Goal: Find contact information: Obtain details needed to contact an individual or organization

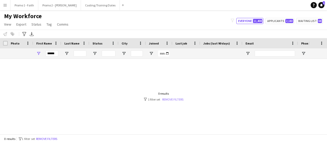
type input "******"
click at [175, 99] on link "Remove filters" at bounding box center [172, 99] width 21 height 4
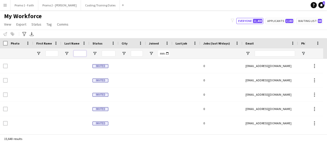
click at [75, 52] on input "Last Name Filter Input" at bounding box center [80, 53] width 13 height 6
click at [47, 53] on input "First Name Filter Input" at bounding box center [51, 53] width 13 height 6
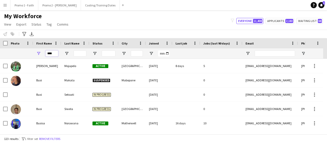
type input "****"
click at [82, 54] on input "Last Name Filter Input" at bounding box center [80, 53] width 13 height 6
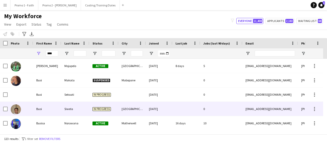
click at [70, 112] on div "Siwela" at bounding box center [75, 109] width 28 height 14
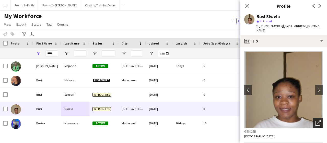
click at [315, 120] on icon "Open photos pop-in" at bounding box center [317, 122] width 5 height 5
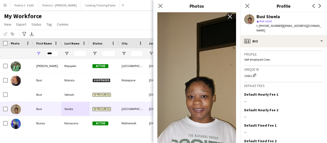
scroll to position [236, 0]
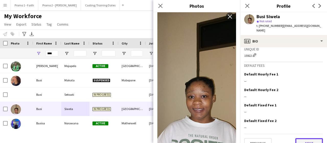
click at [300, 138] on button "Next" at bounding box center [309, 143] width 28 height 10
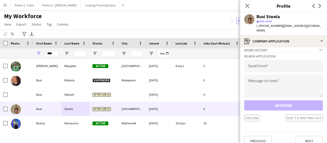
scroll to position [7, 0]
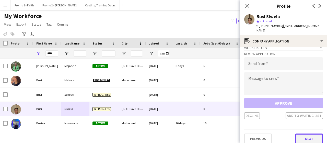
click at [301, 133] on button "Next" at bounding box center [309, 138] width 28 height 10
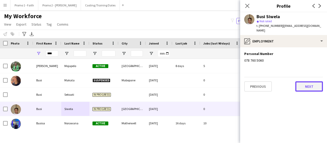
click at [314, 81] on button "Next" at bounding box center [309, 86] width 28 height 10
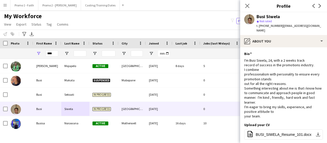
scroll to position [108, 0]
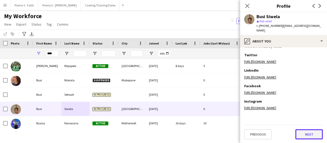
click at [299, 137] on button "Next" at bounding box center [309, 134] width 28 height 10
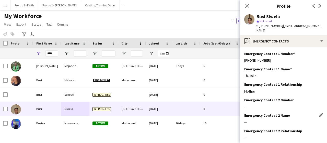
scroll to position [25, 0]
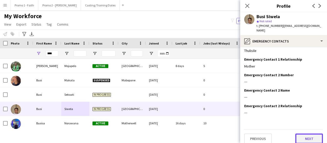
click at [302, 134] on button "Next" at bounding box center [309, 138] width 28 height 10
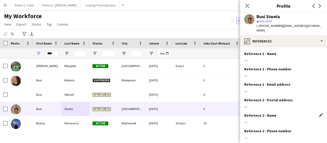
scroll to position [56, 0]
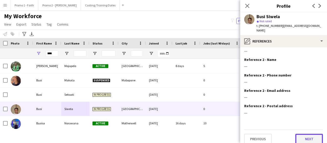
click at [303, 135] on button "Next" at bounding box center [309, 139] width 28 height 10
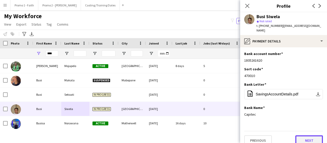
click at [310, 137] on button "Next" at bounding box center [309, 140] width 28 height 10
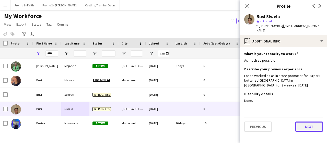
click at [312, 122] on button "Next" at bounding box center [309, 126] width 28 height 10
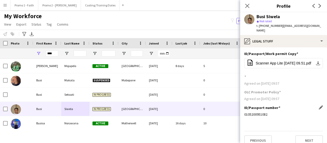
scroll to position [2, 0]
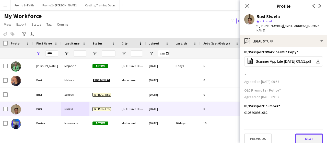
click at [304, 134] on button "Next" at bounding box center [309, 138] width 28 height 10
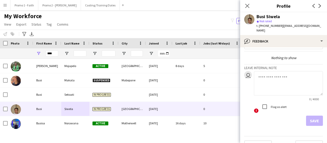
scroll to position [21, 0]
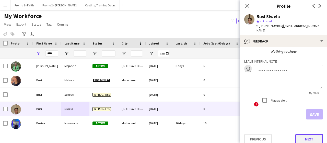
click at [305, 135] on button "Next" at bounding box center [309, 139] width 28 height 10
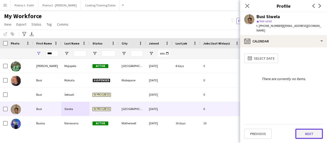
click at [302, 132] on button "Next" at bounding box center [309, 133] width 28 height 10
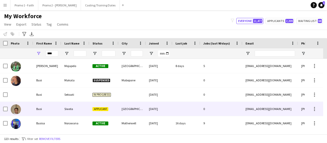
click at [76, 111] on div "Siwela" at bounding box center [75, 109] width 28 height 14
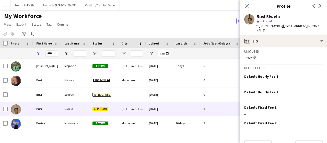
scroll to position [236, 0]
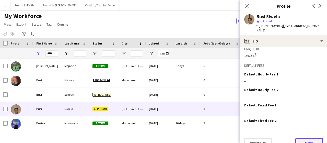
click at [302, 138] on button "Next" at bounding box center [309, 143] width 28 height 10
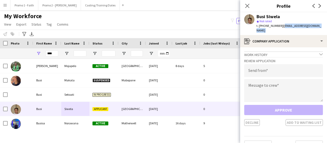
drag, startPoint x: 280, startPoint y: 26, endPoint x: 312, endPoint y: 25, distance: 31.4
click at [316, 30] on app-crew-profile "Close pop-in Profile Previous Next Busi Siwela star Not rated t. [PHONE_NUMBER]…" at bounding box center [283, 71] width 87 height 143
copy app-crew-profile "[EMAIL_ADDRESS][DOMAIN_NAME] register"
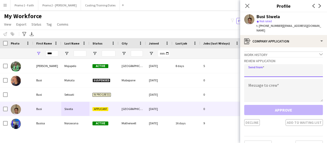
click at [261, 67] on input "email" at bounding box center [283, 70] width 79 height 13
paste input "**********"
type input "**********"
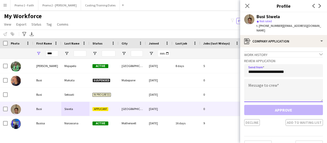
click at [251, 81] on textarea at bounding box center [283, 90] width 79 height 23
paste textarea "**********"
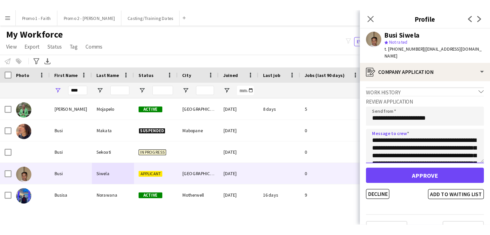
scroll to position [29, 0]
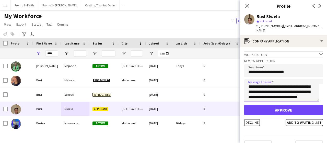
click at [297, 89] on textarea "**********" at bounding box center [281, 90] width 75 height 23
type textarea "**********"
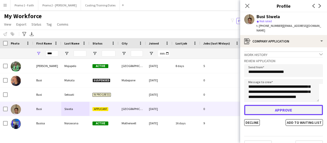
click at [289, 107] on button "Approve" at bounding box center [283, 110] width 79 height 10
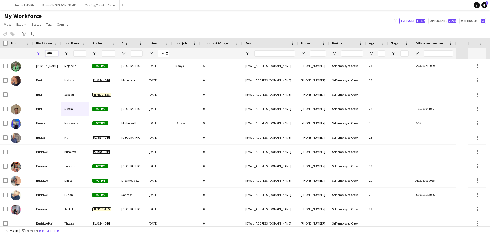
click at [55, 52] on input "****" at bounding box center [51, 53] width 13 height 6
type input "*"
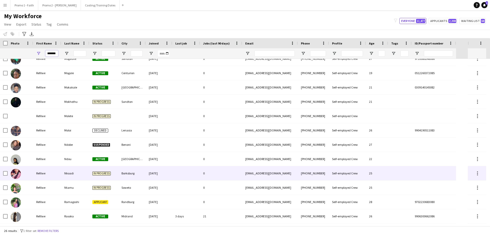
scroll to position [204, 0]
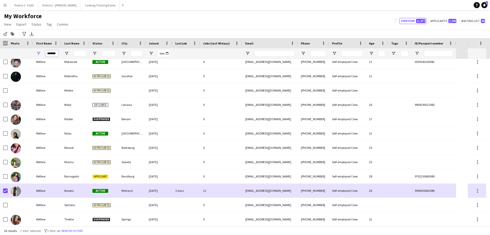
click at [56, 52] on input "*******" at bounding box center [51, 53] width 13 height 6
type input "*"
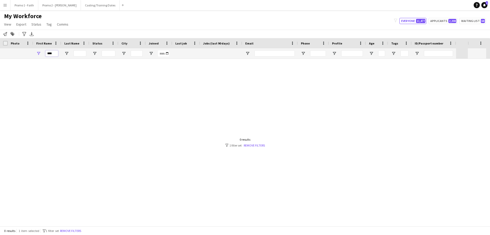
scroll to position [0, 0]
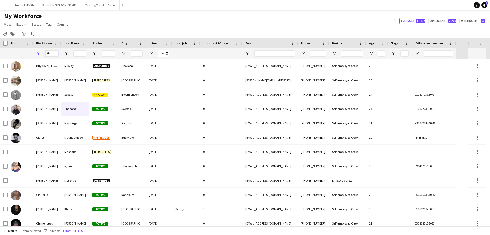
type input "*"
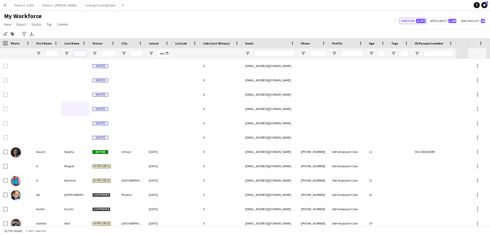
click at [76, 52] on input "Last Name Filter Input" at bounding box center [80, 53] width 13 height 6
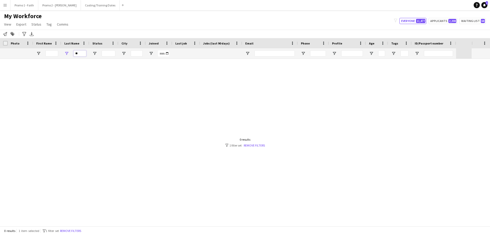
type input "*"
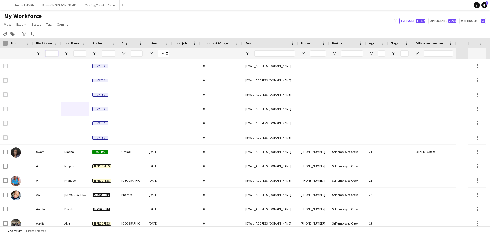
click at [54, 55] on input "First Name Filter Input" at bounding box center [51, 53] width 13 height 6
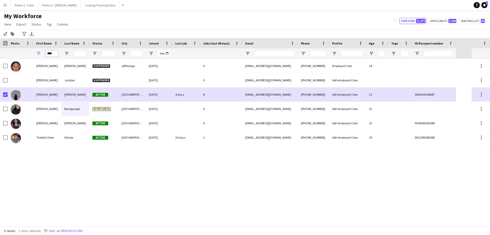
click at [55, 53] on input "****" at bounding box center [51, 53] width 13 height 6
type input "*"
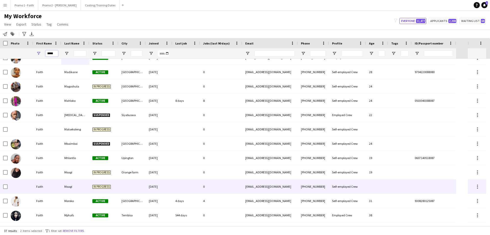
scroll to position [77, 0]
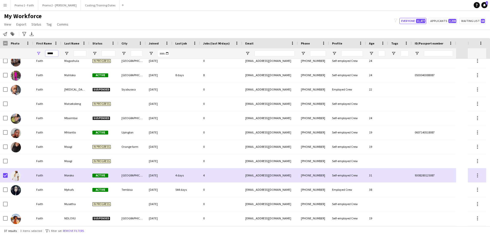
click at [55, 54] on input "*****" at bounding box center [51, 53] width 13 height 6
type input "*"
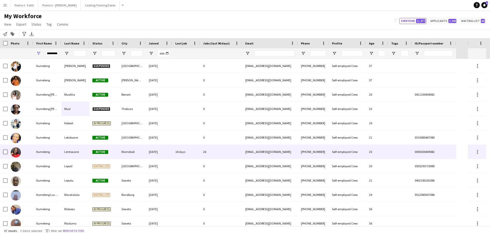
scroll to position [0, 0]
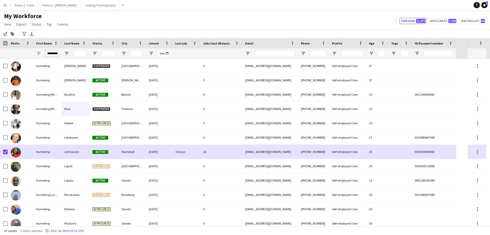
click at [46, 53] on input "*********" at bounding box center [51, 53] width 13 height 6
type input "*"
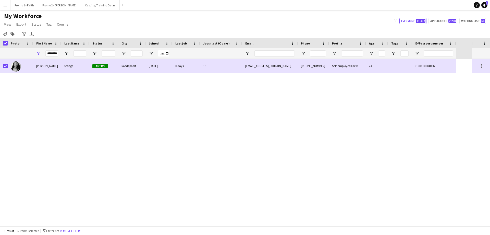
drag, startPoint x: 45, startPoint y: 53, endPoint x: 58, endPoint y: 55, distance: 12.6
click at [46, 53] on div "********" at bounding box center [47, 53] width 28 height 10
drag, startPoint x: 47, startPoint y: 53, endPoint x: 58, endPoint y: 54, distance: 10.8
click at [47, 53] on input "********" at bounding box center [51, 53] width 13 height 6
type input "*"
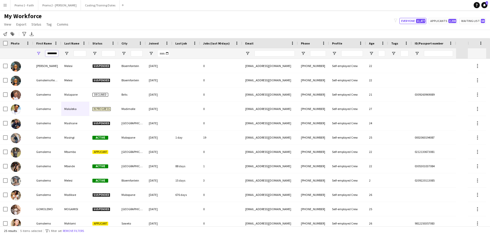
type input "********"
click at [79, 52] on input "Last Name Filter Input" at bounding box center [80, 53] width 13 height 6
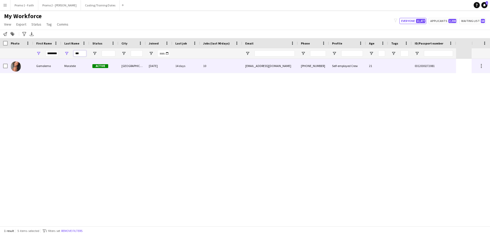
type input "***"
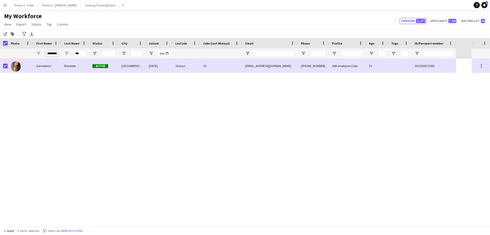
click at [47, 53] on input "********" at bounding box center [51, 53] width 13 height 6
type input "*"
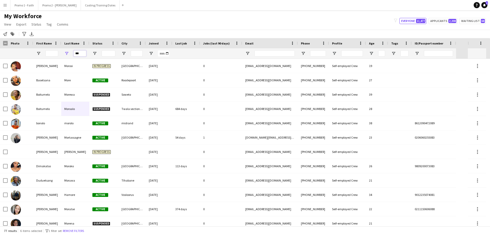
click at [81, 53] on input "***" at bounding box center [80, 53] width 13 height 6
type input "*"
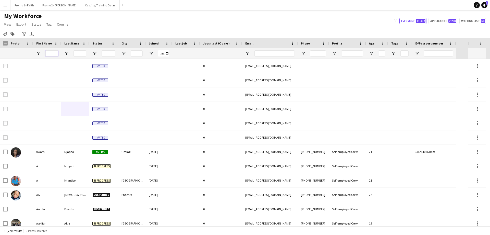
click at [51, 54] on input "First Name Filter Input" at bounding box center [51, 53] width 13 height 6
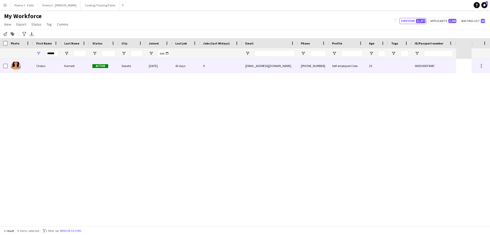
click at [5, 63] on div at bounding box center [5, 66] width 5 height 14
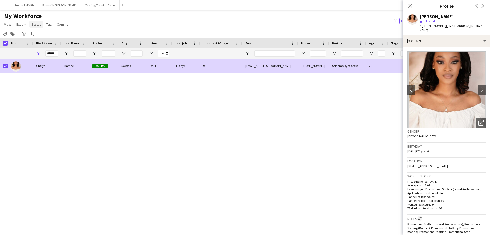
click at [38, 25] on span "Status" at bounding box center [36, 24] width 10 height 5
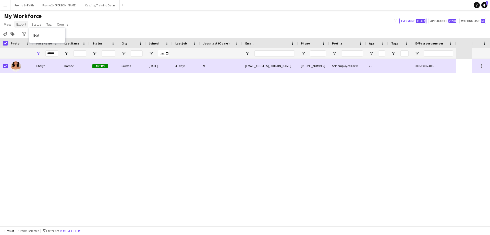
click at [18, 25] on span "Export" at bounding box center [21, 24] width 10 height 5
click at [29, 51] on span "Export as XLSX" at bounding box center [30, 50] width 22 height 5
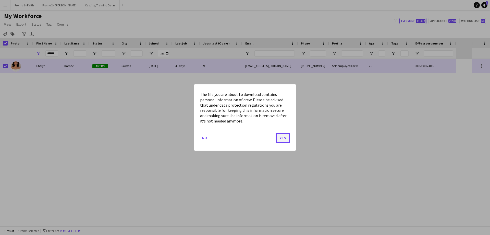
click at [282, 137] on button "Yes" at bounding box center [283, 138] width 14 height 10
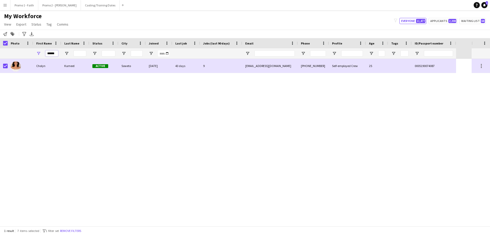
click at [56, 54] on input "******" at bounding box center [51, 53] width 13 height 6
type input "*"
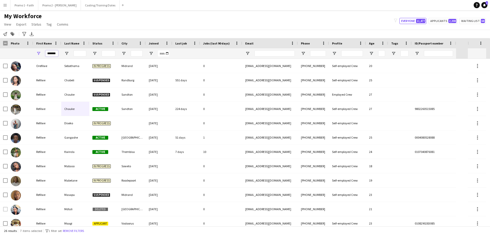
type input "*******"
click at [78, 55] on input "Last Name Filter Input" at bounding box center [80, 53] width 13 height 6
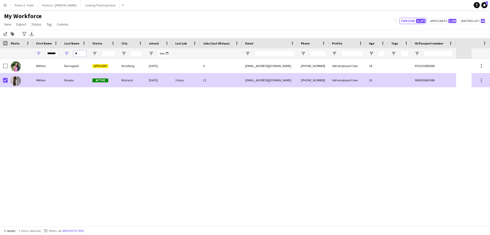
type input "*"
click at [50, 82] on div "Refilwe" at bounding box center [47, 80] width 28 height 14
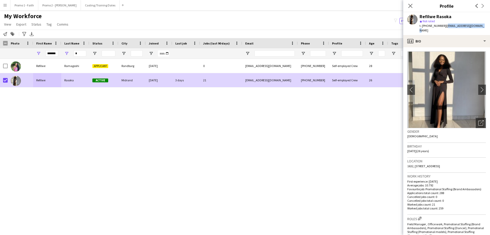
drag, startPoint x: 443, startPoint y: 26, endPoint x: 479, endPoint y: 25, distance: 36.0
click at [327, 25] on div "Refilwe Rasoka star Not rated t. [PHONE_NUMBER] | [EMAIL_ADDRESS][DOMAIN_NAME]" at bounding box center [447, 23] width 87 height 23
copy span "[EMAIL_ADDRESS][DOMAIN_NAME]"
click at [327, 23] on div "star Not rated" at bounding box center [453, 21] width 66 height 5
click at [327, 25] on div "Refilwe Rasoka star Not rated t. [PHONE_NUMBER] | [EMAIL_ADDRESS][DOMAIN_NAME]" at bounding box center [447, 23] width 87 height 23
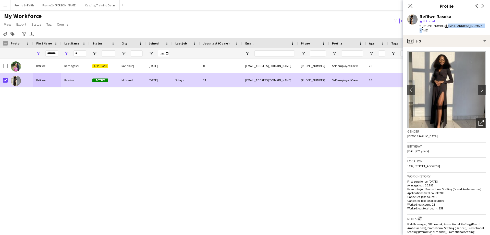
drag, startPoint x: 476, startPoint y: 26, endPoint x: 442, endPoint y: 27, distance: 33.3
click at [327, 27] on span "| [EMAIL_ADDRESS][DOMAIN_NAME]" at bounding box center [452, 28] width 65 height 8
copy span "[EMAIL_ADDRESS][DOMAIN_NAME]"
drag, startPoint x: 422, startPoint y: 25, endPoint x: 440, endPoint y: 27, distance: 18.2
click at [327, 27] on span "t. [PHONE_NUMBER]" at bounding box center [433, 26] width 27 height 4
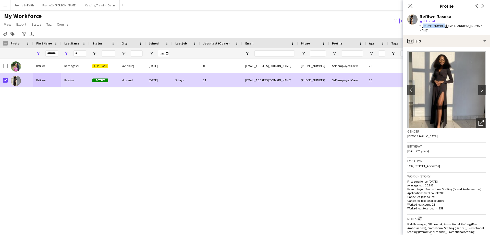
copy span "[PHONE_NUMBER]"
drag, startPoint x: 411, startPoint y: 5, endPoint x: 380, endPoint y: 10, distance: 31.6
click at [327, 5] on icon "Close pop-in" at bounding box center [411, 6] width 4 height 4
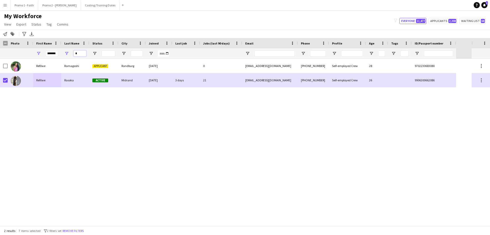
click at [82, 54] on input "*" at bounding box center [80, 53] width 13 height 6
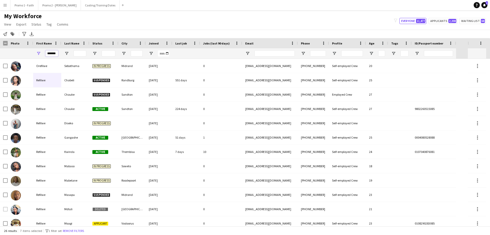
click at [57, 53] on input "*******" at bounding box center [51, 53] width 13 height 6
type input "*"
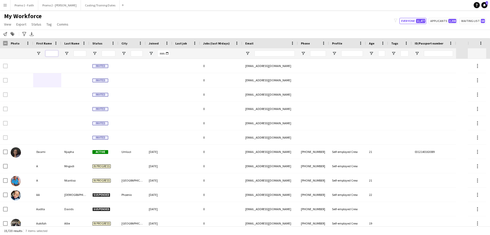
click at [54, 52] on input "First Name Filter Input" at bounding box center [51, 53] width 13 height 6
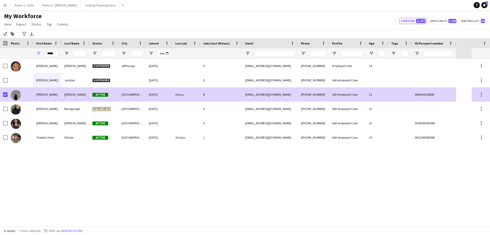
click at [55, 96] on div "[PERSON_NAME]" at bounding box center [47, 94] width 28 height 14
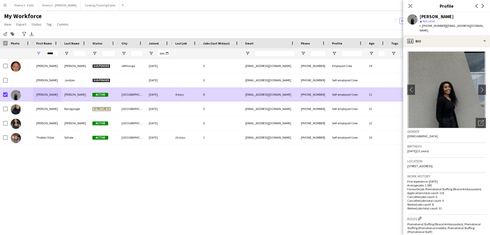
drag, startPoint x: 443, startPoint y: 26, endPoint x: 483, endPoint y: 29, distance: 40.8
click at [327, 29] on app-profile-header "[PERSON_NAME] star Not rated t. [PHONE_NUMBER] | [EMAIL_ADDRESS][DOMAIN_NAME]" at bounding box center [447, 23] width 87 height 23
copy span "[EMAIL_ADDRESS][DOMAIN_NAME]"
drag, startPoint x: 424, startPoint y: 25, endPoint x: 441, endPoint y: 27, distance: 17.2
click at [327, 27] on span "t. [PHONE_NUMBER]" at bounding box center [433, 26] width 27 height 4
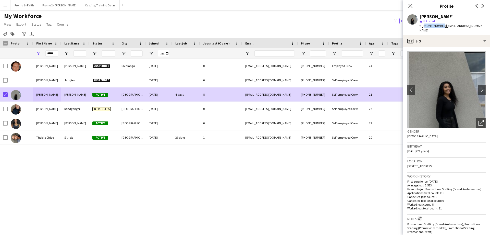
copy span "27825558118"
drag, startPoint x: 407, startPoint y: 7, endPoint x: 312, endPoint y: 16, distance: 94.9
click at [327, 7] on app-icon "Close pop-in" at bounding box center [411, 6] width 6 height 6
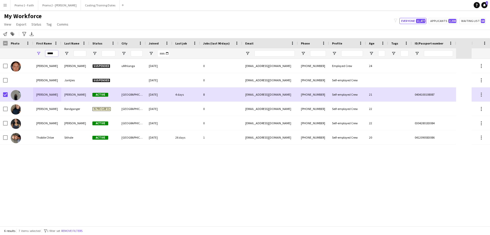
click at [56, 54] on input "*****" at bounding box center [51, 53] width 13 height 6
type input "*"
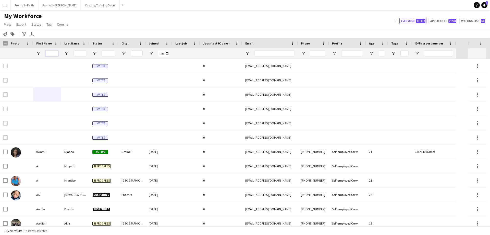
click at [51, 52] on input "First Name Filter Input" at bounding box center [51, 53] width 13 height 6
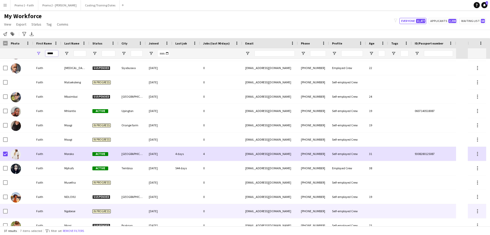
scroll to position [102, 0]
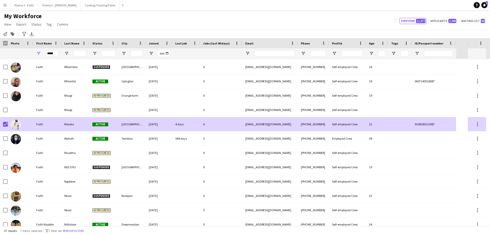
click at [54, 121] on div "Faith" at bounding box center [47, 124] width 28 height 14
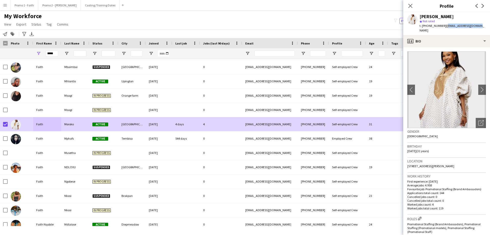
drag, startPoint x: 442, startPoint y: 27, endPoint x: 476, endPoint y: 26, distance: 34.0
click at [327, 27] on app-profile-header "[PERSON_NAME] star Not rated t. [PHONE_NUMBER] | [EMAIL_ADDRESS][DOMAIN_NAME]" at bounding box center [447, 23] width 87 height 23
copy span "[EMAIL_ADDRESS][DOMAIN_NAME]"
drag, startPoint x: 422, startPoint y: 26, endPoint x: 441, endPoint y: 28, distance: 18.8
click at [327, 28] on div "t. [PHONE_NUMBER] | [EMAIL_ADDRESS][DOMAIN_NAME]" at bounding box center [453, 27] width 66 height 9
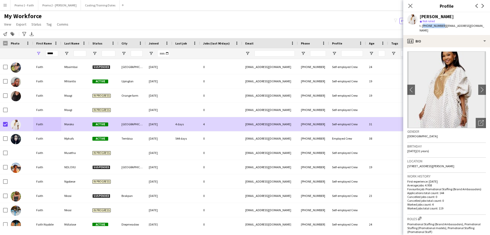
copy span "[PHONE_NUMBER]"
click at [52, 54] on input "*****" at bounding box center [51, 53] width 13 height 6
click at [54, 54] on input "*****" at bounding box center [51, 53] width 13 height 6
type input "*"
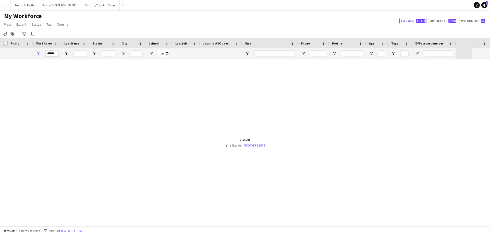
scroll to position [0, 0]
type input "*"
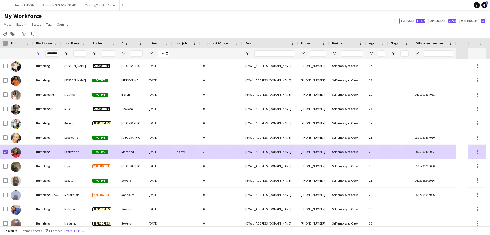
click at [67, 143] on div "Lentswane" at bounding box center [75, 152] width 28 height 14
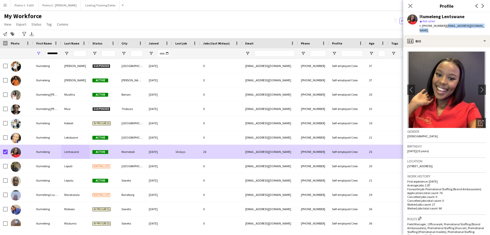
drag, startPoint x: 442, startPoint y: 25, endPoint x: 490, endPoint y: 26, distance: 47.8
click at [327, 26] on app-profile-header "Itumeleng Lentswane star Not rated t. [PHONE_NUMBER] | [EMAIL_ADDRESS][DOMAIN_N…" at bounding box center [447, 23] width 87 height 23
copy span "[EMAIL_ADDRESS][DOMAIN_NAME]"
drag, startPoint x: 422, startPoint y: 26, endPoint x: 441, endPoint y: 27, distance: 19.2
click at [327, 27] on span "t. [PHONE_NUMBER]" at bounding box center [433, 26] width 27 height 4
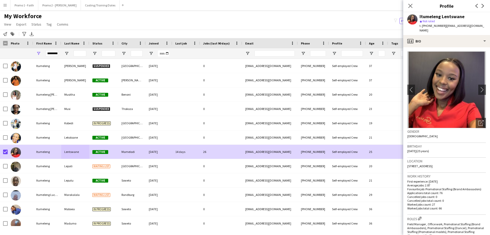
drag, startPoint x: 436, startPoint y: 27, endPoint x: 417, endPoint y: 29, distance: 19.6
click at [327, 29] on div "Itumeleng Lentswane star Not rated t. [PHONE_NUMBER] | [EMAIL_ADDRESS][DOMAIN_N…" at bounding box center [447, 23] width 87 height 23
drag, startPoint x: 422, startPoint y: 25, endPoint x: 439, endPoint y: 27, distance: 17.5
click at [327, 27] on span "t. [PHONE_NUMBER]" at bounding box center [433, 26] width 27 height 4
copy span "[PHONE_NUMBER]"
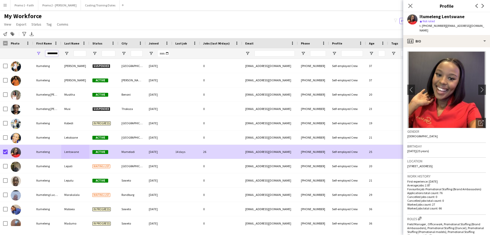
drag, startPoint x: 46, startPoint y: 53, endPoint x: 53, endPoint y: 54, distance: 7.0
click at [46, 53] on input "*********" at bounding box center [51, 53] width 13 height 6
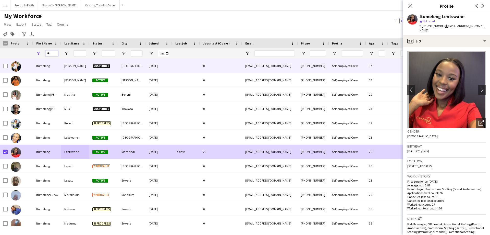
type input "*"
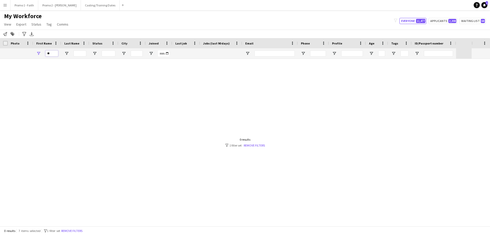
type input "*"
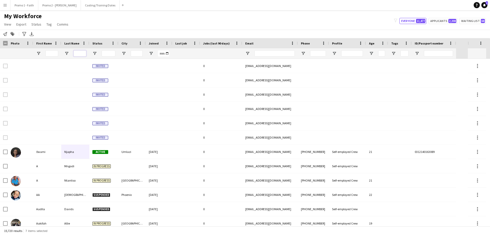
click at [81, 54] on input "Last Name Filter Input" at bounding box center [80, 53] width 13 height 6
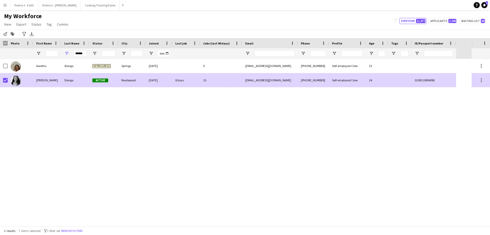
click at [35, 77] on div "[PERSON_NAME]" at bounding box center [47, 80] width 28 height 14
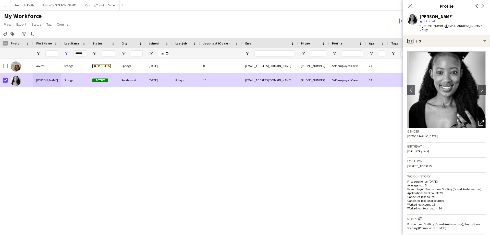
drag, startPoint x: 442, startPoint y: 26, endPoint x: 476, endPoint y: 27, distance: 34.2
click at [327, 26] on div "[PERSON_NAME] Stonga star Not rated t. [PHONE_NUMBER] | [EMAIL_ADDRESS][DOMAIN_…" at bounding box center [447, 23] width 87 height 23
drag, startPoint x: 422, startPoint y: 25, endPoint x: 439, endPoint y: 25, distance: 16.1
click at [327, 25] on span "t. [PHONE_NUMBER]" at bounding box center [433, 26] width 27 height 4
drag, startPoint x: 411, startPoint y: 7, endPoint x: 396, endPoint y: 9, distance: 15.7
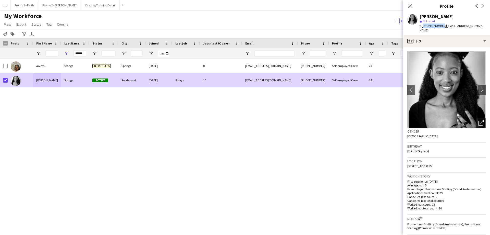
click at [327, 7] on icon "Close pop-in" at bounding box center [411, 6] width 4 height 4
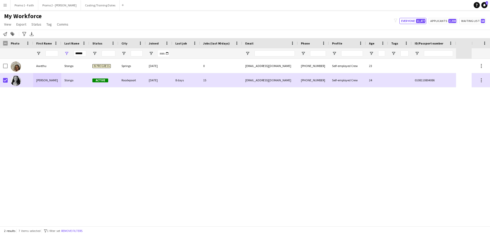
click at [87, 53] on div "******" at bounding box center [75, 53] width 28 height 10
click at [83, 53] on input "******" at bounding box center [80, 53] width 13 height 6
click at [85, 54] on input "******" at bounding box center [80, 53] width 13 height 6
type input "*"
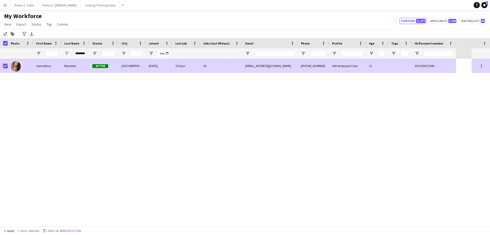
click at [57, 68] on div "Gomolemo" at bounding box center [47, 66] width 28 height 14
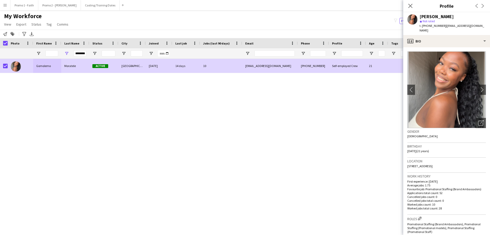
drag, startPoint x: 442, startPoint y: 26, endPoint x: 476, endPoint y: 27, distance: 34.2
click at [327, 27] on div "[PERSON_NAME] star Not rated t. [PHONE_NUMBER] | [EMAIL_ADDRESS][DOMAIN_NAME]" at bounding box center [447, 23] width 87 height 23
drag, startPoint x: 456, startPoint y: 23, endPoint x: 474, endPoint y: 28, distance: 18.5
click at [327, 28] on div "[PERSON_NAME] star Not rated t. [PHONE_NUMBER] | [EMAIL_ADDRESS][DOMAIN_NAME]" at bounding box center [447, 23] width 87 height 23
drag, startPoint x: 473, startPoint y: 26, endPoint x: 442, endPoint y: 25, distance: 30.4
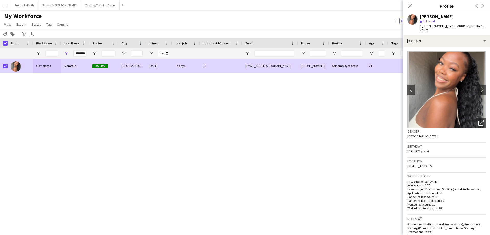
click at [327, 25] on span "| [EMAIL_ADDRESS][DOMAIN_NAME]" at bounding box center [452, 28] width 65 height 8
drag, startPoint x: 440, startPoint y: 26, endPoint x: 422, endPoint y: 27, distance: 17.9
click at [327, 26] on span "t. [PHONE_NUMBER]" at bounding box center [433, 26] width 27 height 4
click at [74, 55] on input "********" at bounding box center [80, 53] width 13 height 6
type input "*"
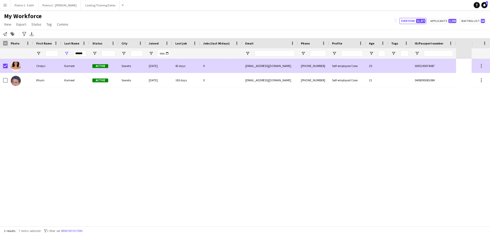
click at [67, 67] on div "Kameel" at bounding box center [75, 66] width 28 height 14
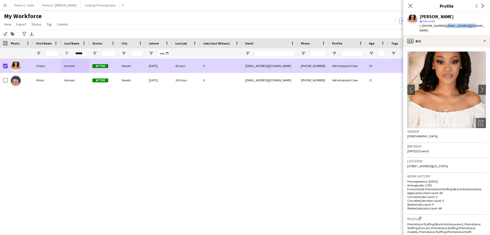
drag, startPoint x: 442, startPoint y: 26, endPoint x: 470, endPoint y: 29, distance: 27.5
click at [327, 29] on div "[PERSON_NAME] star Not rated t. [PHONE_NUMBER] | [EMAIL_ADDRESS][DOMAIN_NAME]" at bounding box center [447, 23] width 87 height 23
drag, startPoint x: 440, startPoint y: 27, endPoint x: 423, endPoint y: 27, distance: 17.6
click at [327, 27] on span "t. [PHONE_NUMBER]" at bounding box center [433, 26] width 27 height 4
click at [86, 53] on input "******" at bounding box center [80, 53] width 13 height 6
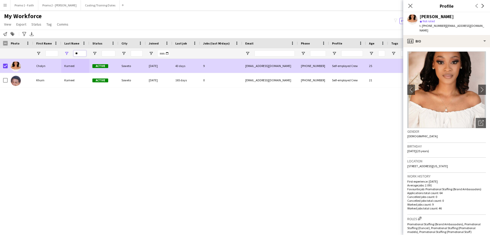
type input "*"
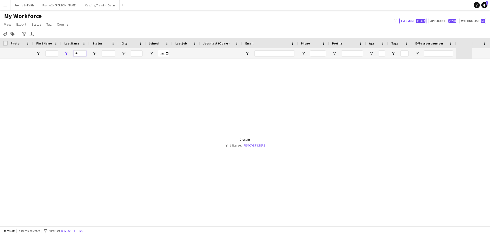
type input "*"
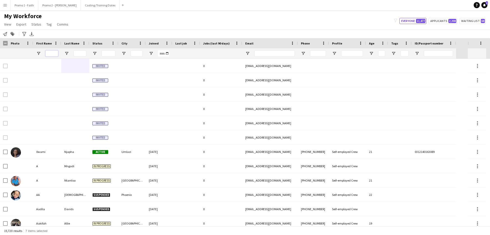
click at [55, 53] on input "First Name Filter Input" at bounding box center [51, 53] width 13 height 6
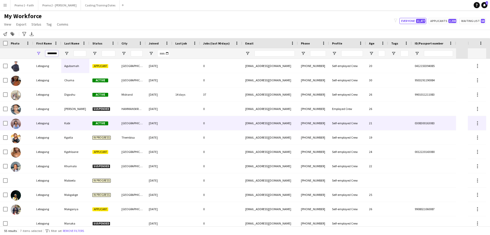
scroll to position [26, 0]
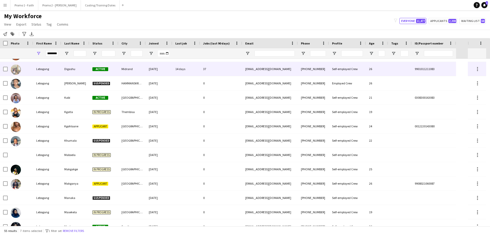
click at [69, 69] on div "Digashu" at bounding box center [75, 69] width 28 height 14
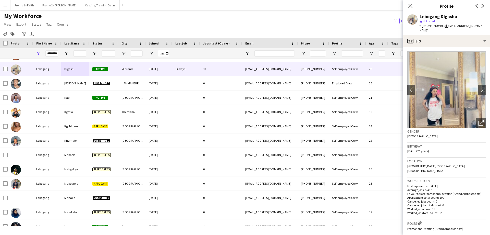
drag, startPoint x: 442, startPoint y: 25, endPoint x: 472, endPoint y: 27, distance: 30.0
click at [327, 27] on div "Lebogang Digashu star Not rated t. [PHONE_NUMBER] | [EMAIL_ADDRESS][DOMAIN_NAME]" at bounding box center [447, 23] width 87 height 23
drag, startPoint x: 421, startPoint y: 26, endPoint x: 441, endPoint y: 25, distance: 19.4
click at [327, 25] on span "t. [PHONE_NUMBER]" at bounding box center [433, 26] width 27 height 4
drag, startPoint x: 412, startPoint y: 7, endPoint x: 390, endPoint y: 7, distance: 22.2
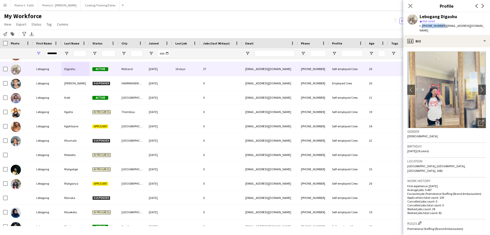
click at [327, 7] on icon at bounding box center [411, 6] width 4 height 4
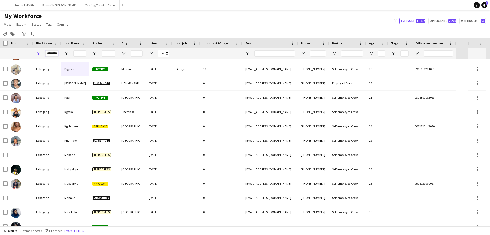
drag, startPoint x: 46, startPoint y: 54, endPoint x: 87, endPoint y: 56, distance: 40.4
click at [47, 54] on input "********" at bounding box center [51, 53] width 13 height 6
type input "*"
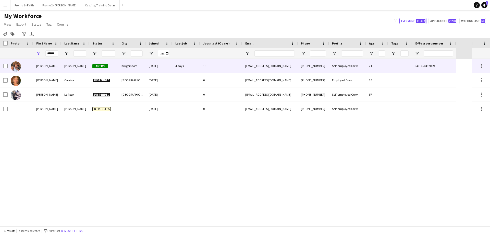
click at [71, 64] on div "[PERSON_NAME]" at bounding box center [75, 66] width 28 height 14
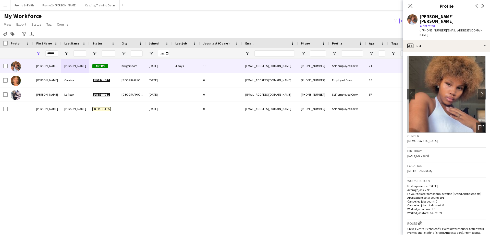
drag, startPoint x: 442, startPoint y: 27, endPoint x: 482, endPoint y: 28, distance: 40.9
click at [327, 28] on div "[PERSON_NAME] [PERSON_NAME] star Not rated t. [PHONE_NUMBER] | [EMAIL_ADDRESS][…" at bounding box center [447, 25] width 87 height 27
drag, startPoint x: 441, startPoint y: 26, endPoint x: 423, endPoint y: 25, distance: 17.6
click at [327, 28] on span "t. [PHONE_NUMBER]" at bounding box center [433, 30] width 27 height 4
click at [55, 54] on input "******" at bounding box center [51, 53] width 13 height 6
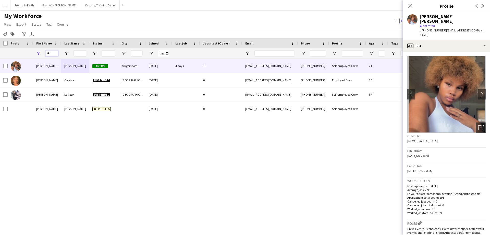
type input "*"
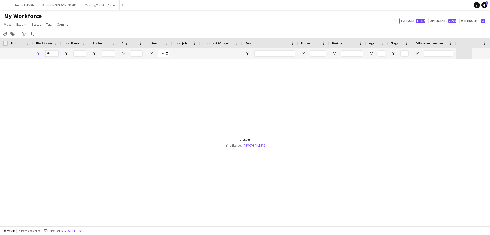
type input "*"
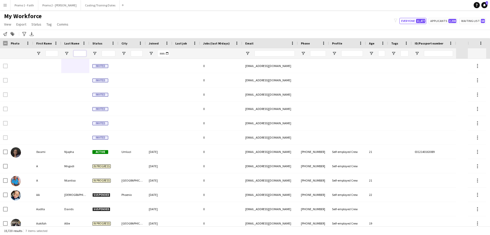
click at [79, 53] on input "Last Name Filter Input" at bounding box center [80, 53] width 13 height 6
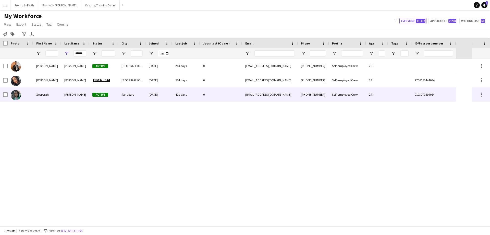
click at [67, 95] on div "[PERSON_NAME]" at bounding box center [75, 94] width 28 height 14
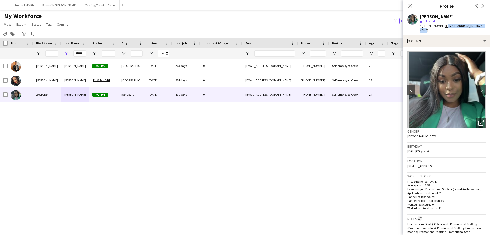
drag, startPoint x: 442, startPoint y: 26, endPoint x: 483, endPoint y: 27, distance: 40.4
click at [327, 27] on div "[PERSON_NAME] star Not rated t. [PHONE_NUMBER] | [EMAIL_ADDRESS][DOMAIN_NAME]" at bounding box center [447, 23] width 87 height 23
drag, startPoint x: 422, startPoint y: 26, endPoint x: 441, endPoint y: 26, distance: 18.7
click at [327, 26] on span "t. [PHONE_NUMBER]" at bounding box center [433, 26] width 27 height 4
click at [84, 53] on input "******" at bounding box center [80, 53] width 13 height 6
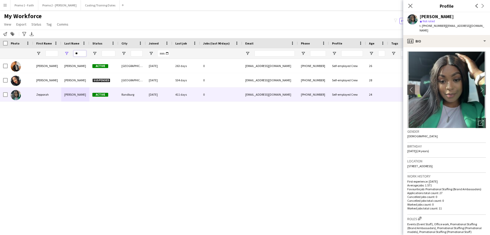
type input "*"
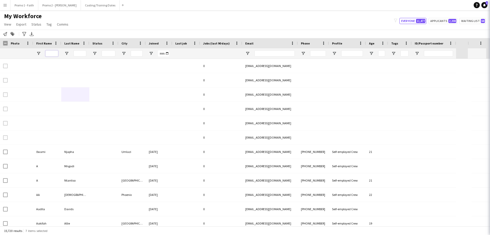
click at [49, 53] on input "First Name Filter Input" at bounding box center [51, 53] width 13 height 6
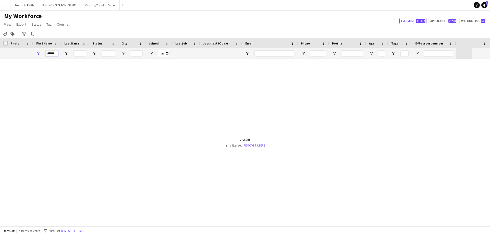
click at [56, 54] on input "******" at bounding box center [51, 53] width 13 height 6
type input "*"
click at [77, 53] on input "Last Name Filter Input" at bounding box center [80, 53] width 13 height 6
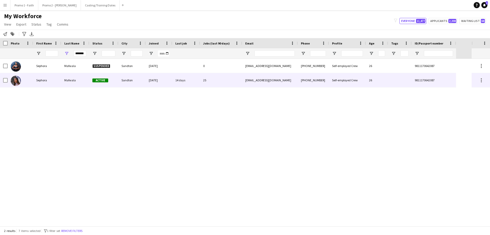
click at [71, 83] on div "Mafwala" at bounding box center [75, 80] width 28 height 14
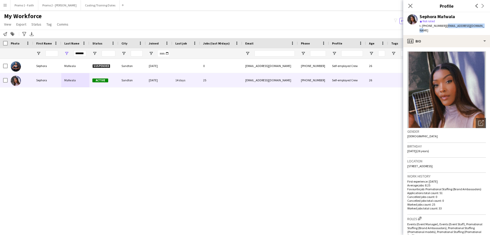
drag, startPoint x: 442, startPoint y: 26, endPoint x: 480, endPoint y: 27, distance: 38.1
click at [327, 26] on div "Sephora Mafwala star Not rated t. [PHONE_NUMBER] | [EMAIL_ADDRESS][DOMAIN_NAME]" at bounding box center [447, 23] width 87 height 23
drag, startPoint x: 422, startPoint y: 26, endPoint x: 441, endPoint y: 26, distance: 18.9
click at [327, 26] on span "t. [PHONE_NUMBER]" at bounding box center [433, 26] width 27 height 4
click at [74, 53] on input "*******" at bounding box center [80, 53] width 13 height 6
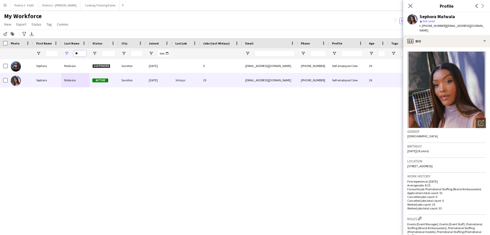
type input "*"
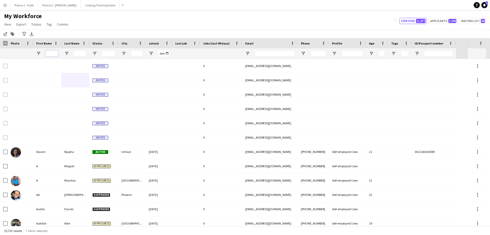
click at [51, 52] on input "First Name Filter Input" at bounding box center [51, 53] width 13 height 6
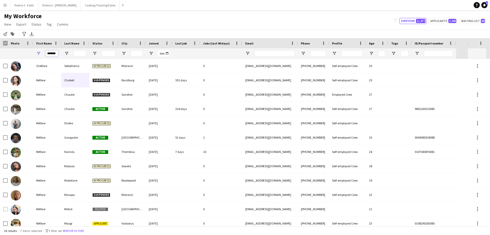
type input "*******"
